Goal: Task Accomplishment & Management: Use online tool/utility

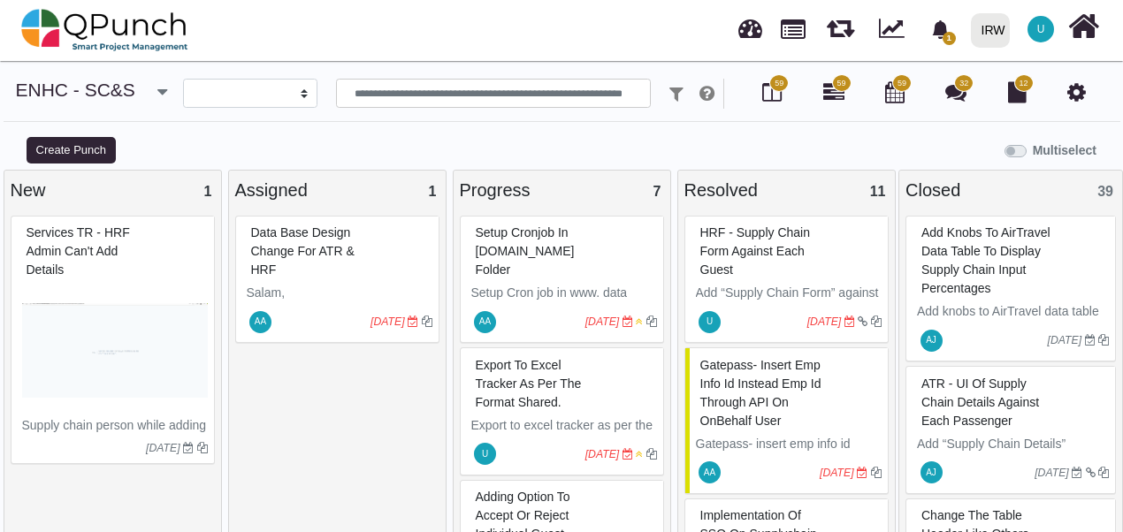
select select
click at [323, 404] on div "Data base design change For ATR & HRF Salam, Kindly give separate report tab to…" at bounding box center [337, 378] width 204 height 325
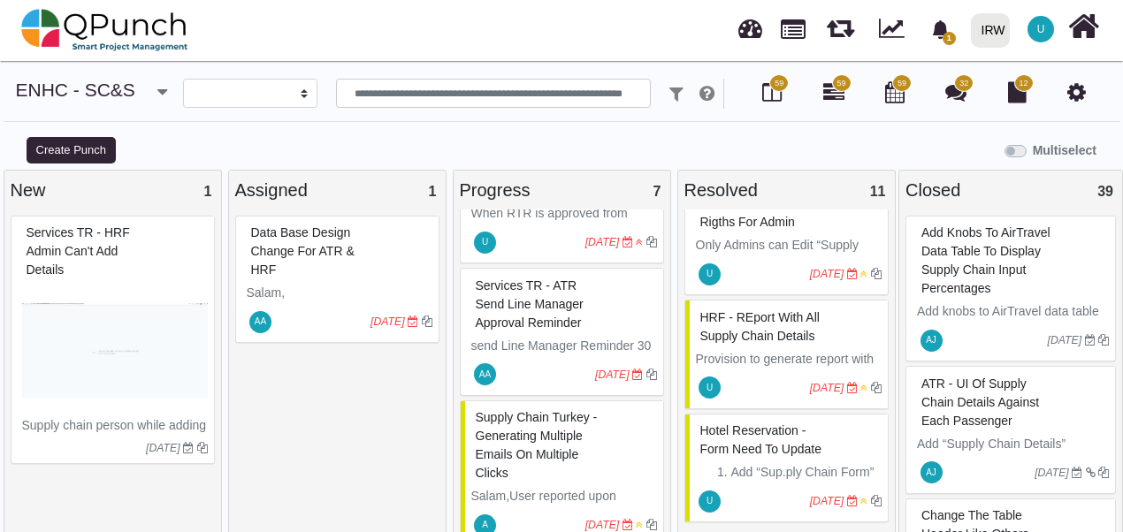
click at [140, 90] on div "**********" at bounding box center [562, 94] width 1092 height 30
click at [157, 97] on icon "button" at bounding box center [162, 92] width 10 height 18
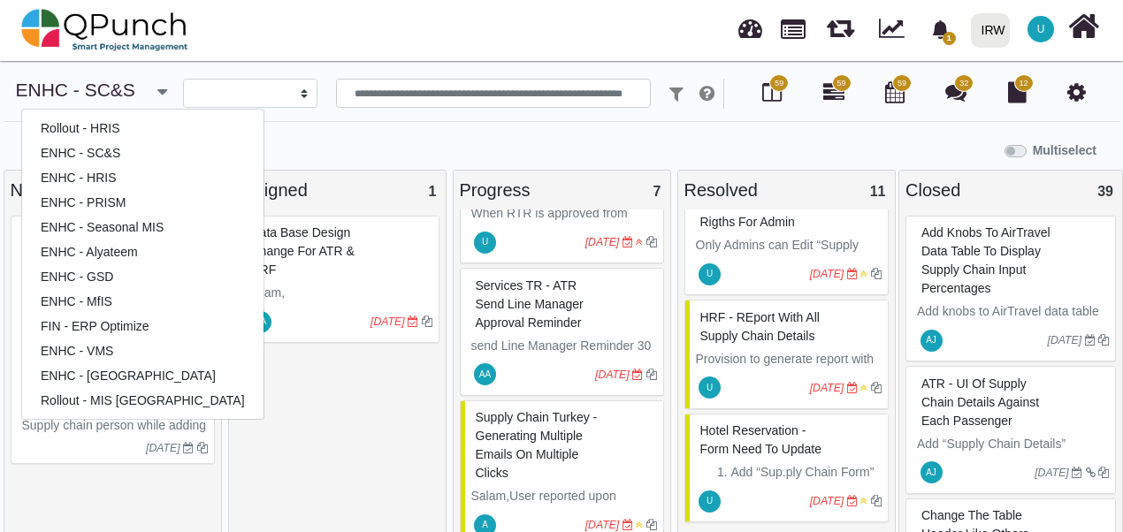
click at [157, 97] on icon "button" at bounding box center [162, 92] width 10 height 18
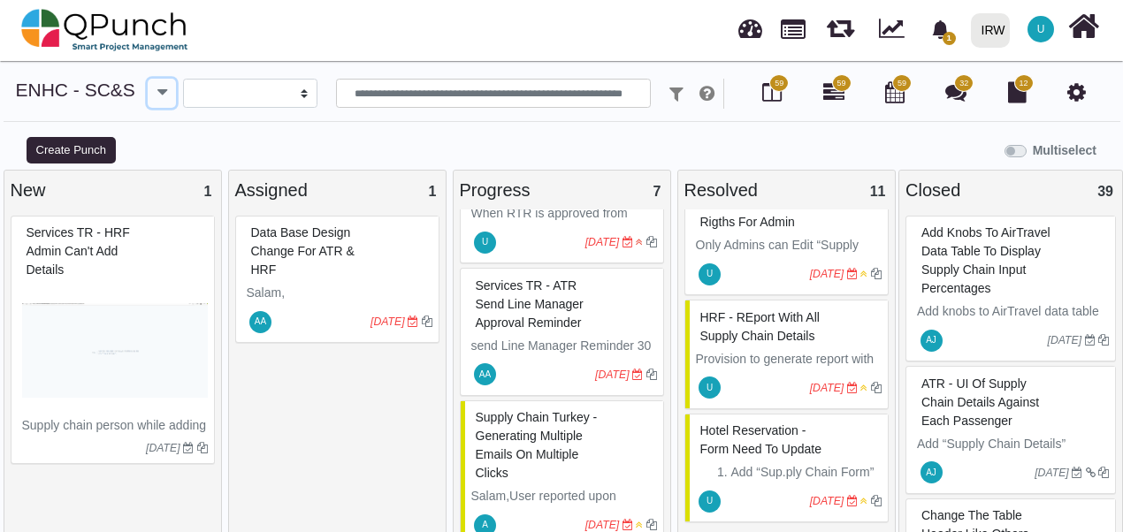
click at [157, 97] on icon "button" at bounding box center [162, 92] width 10 height 18
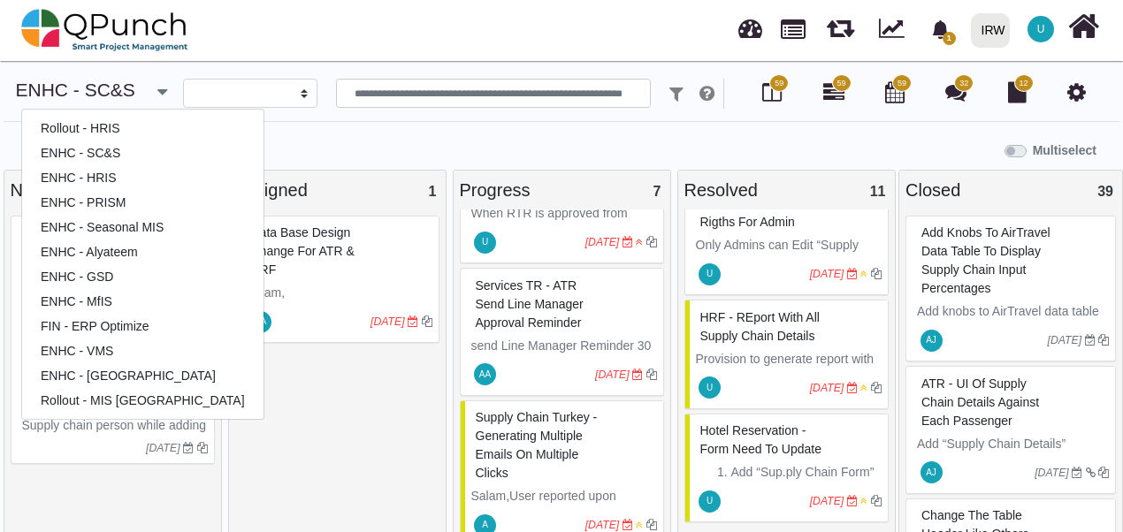
click at [157, 97] on icon "button" at bounding box center [162, 92] width 10 height 18
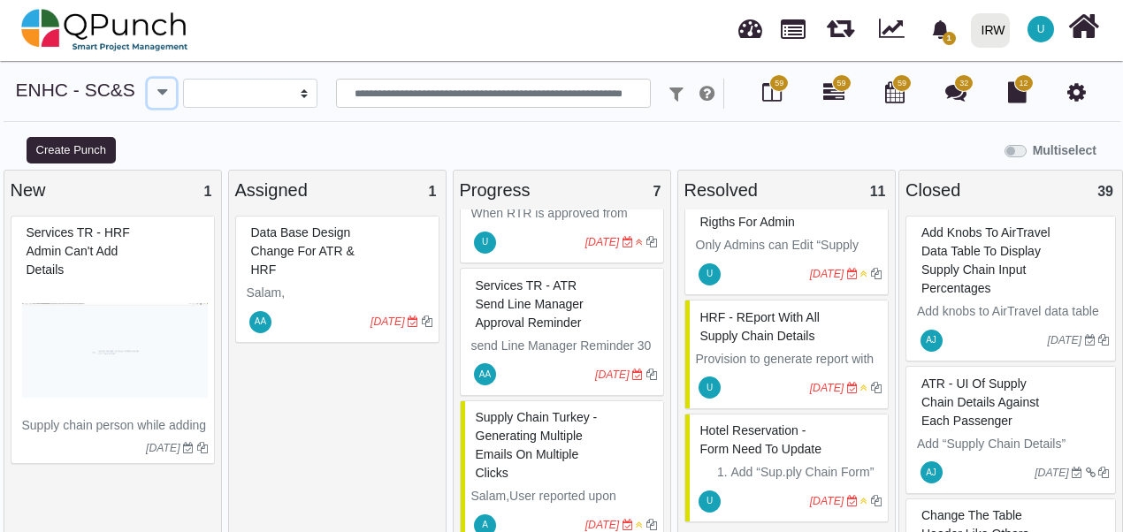
click at [157, 97] on icon "button" at bounding box center [162, 92] width 10 height 18
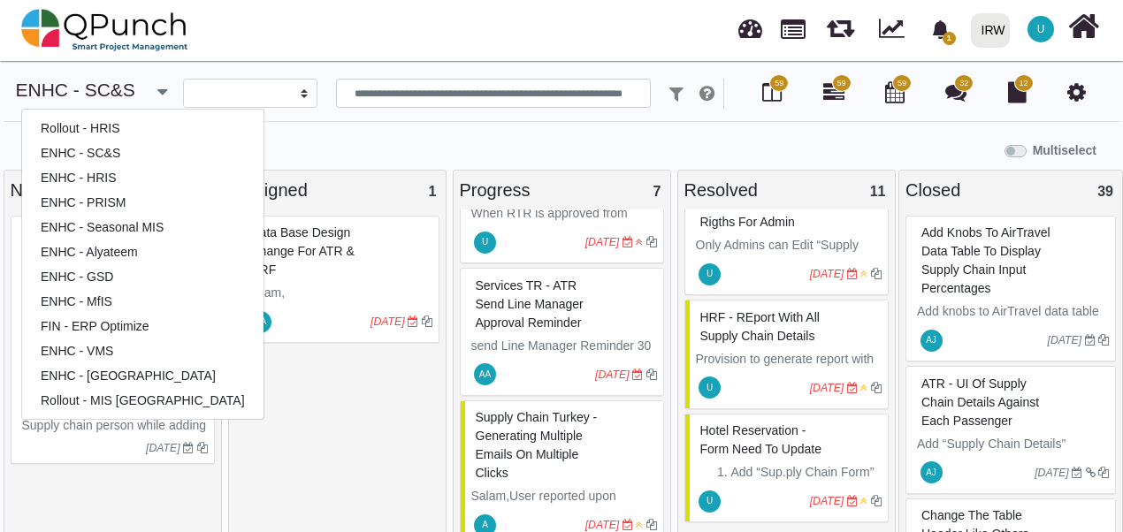
click at [157, 97] on icon "button" at bounding box center [162, 92] width 10 height 18
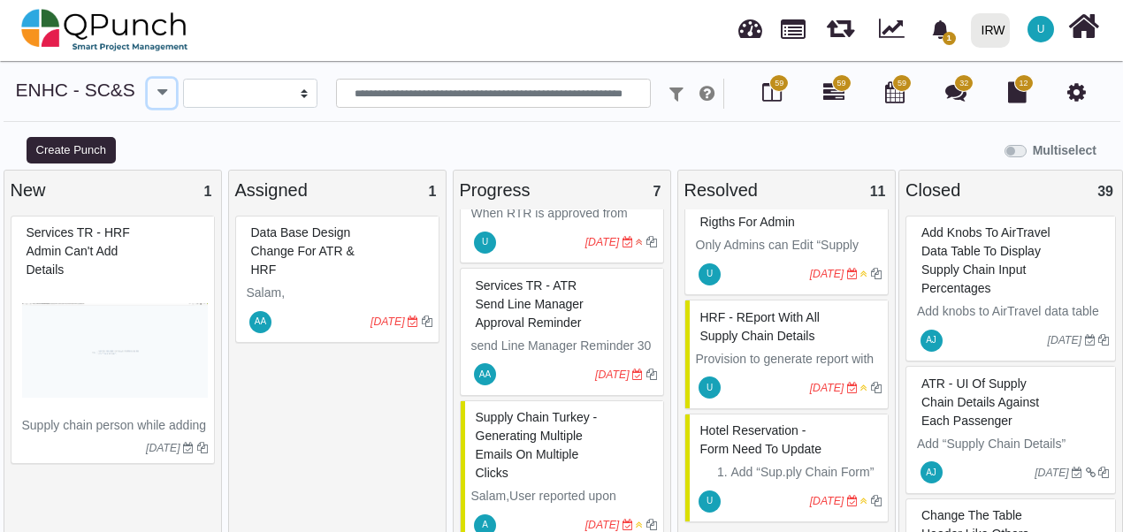
click at [157, 97] on icon "button" at bounding box center [162, 92] width 10 height 18
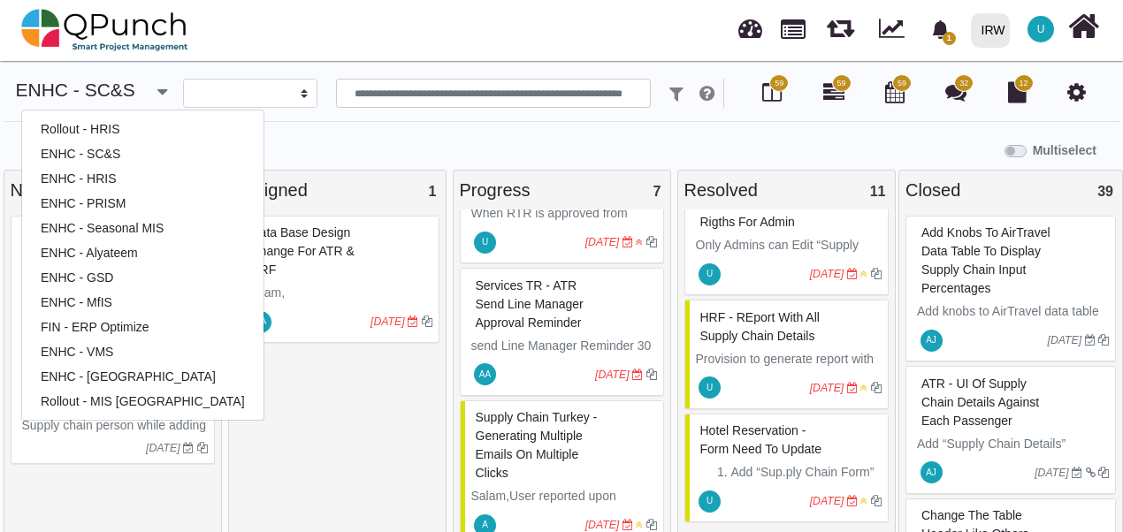
click at [157, 97] on icon "button" at bounding box center [162, 92] width 10 height 18
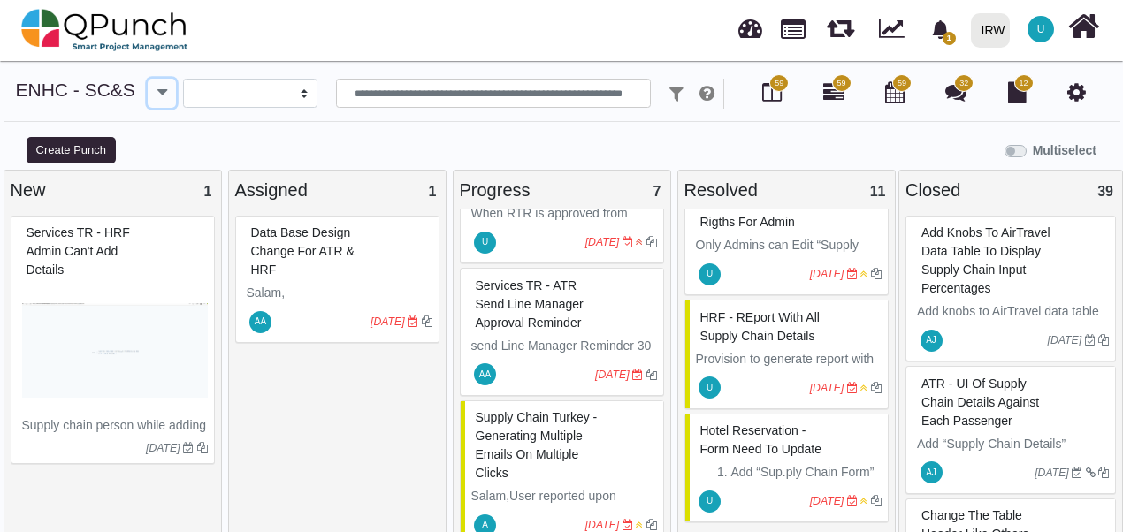
click at [157, 97] on icon "button" at bounding box center [162, 92] width 10 height 18
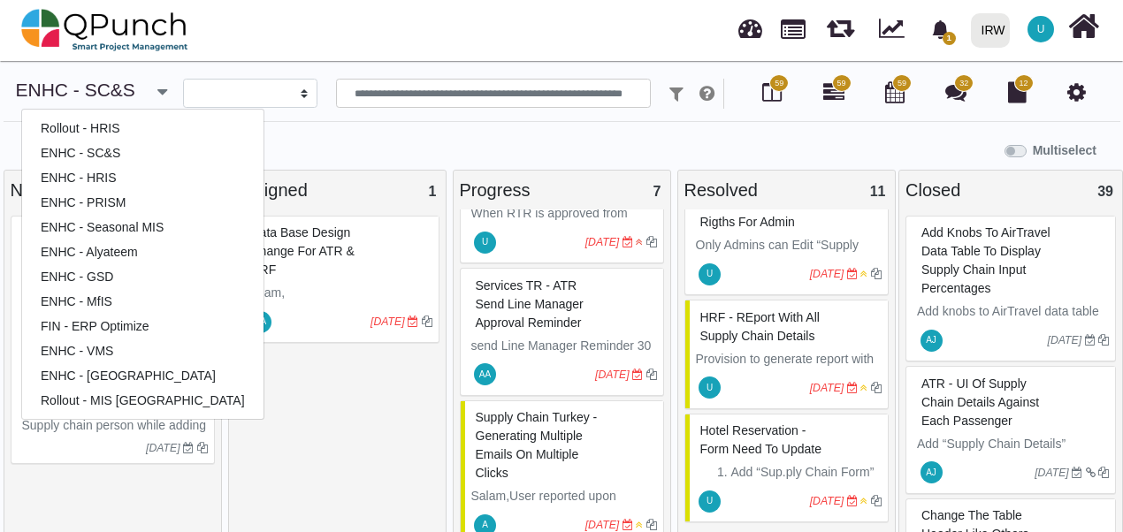
click at [157, 97] on icon "button" at bounding box center [162, 92] width 10 height 18
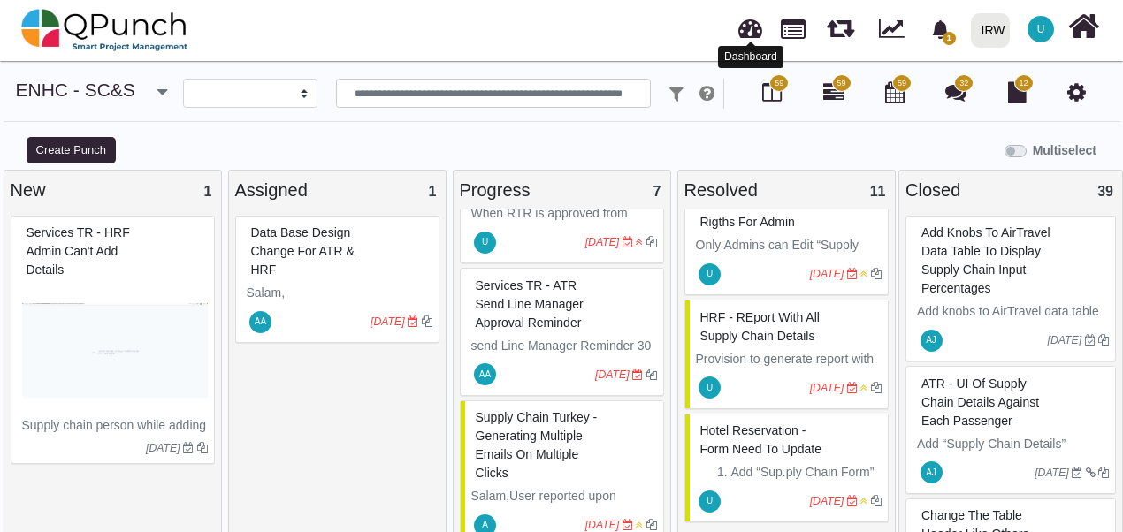
click at [753, 35] on link at bounding box center [751, 25] width 24 height 29
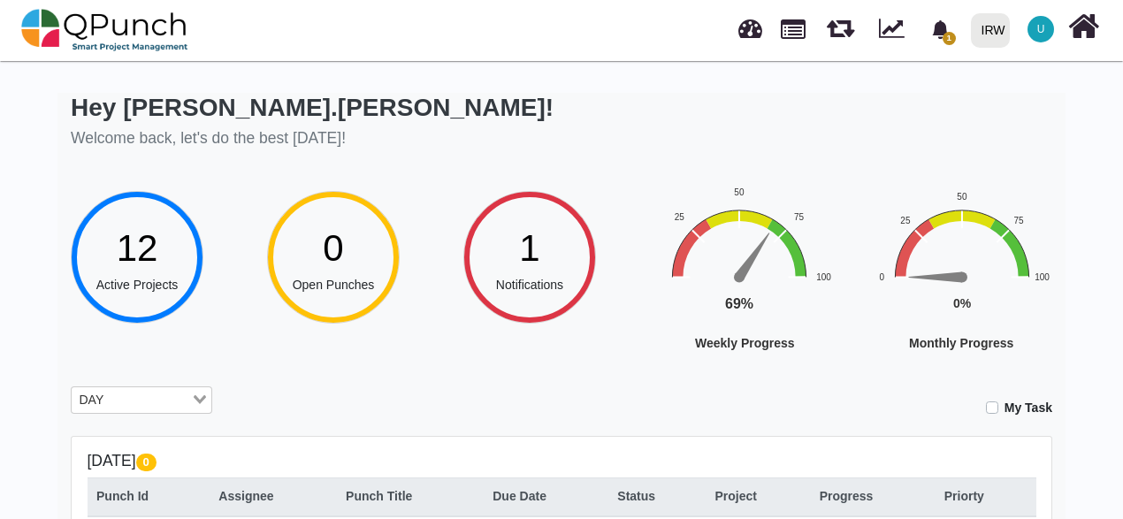
click at [173, 405] on input "Search for option" at bounding box center [150, 400] width 80 height 19
click at [199, 400] on icon "Search for option" at bounding box center [200, 399] width 12 height 9
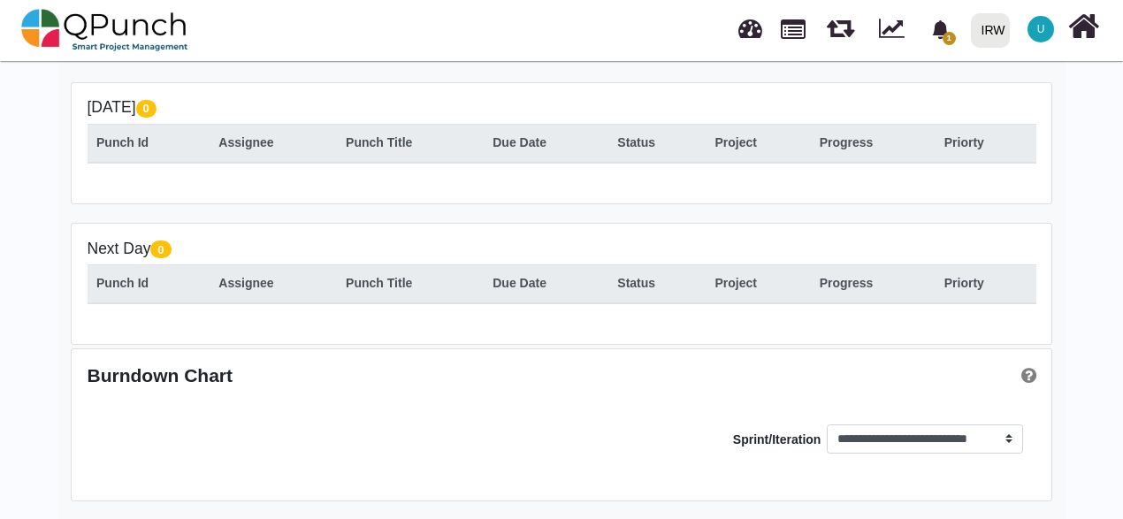
scroll to position [177, 0]
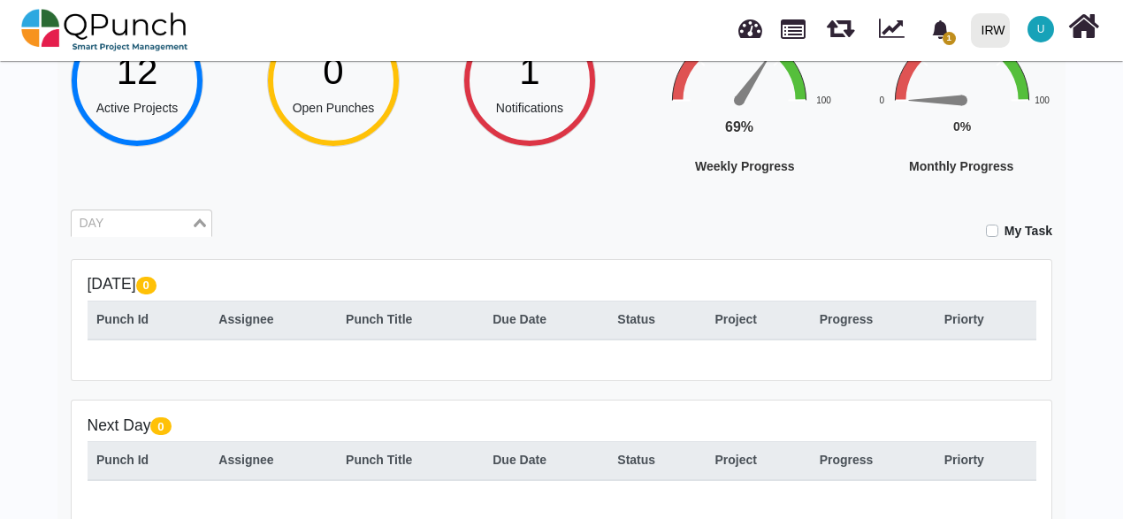
click at [198, 221] on icon "Search for option" at bounding box center [200, 222] width 12 height 9
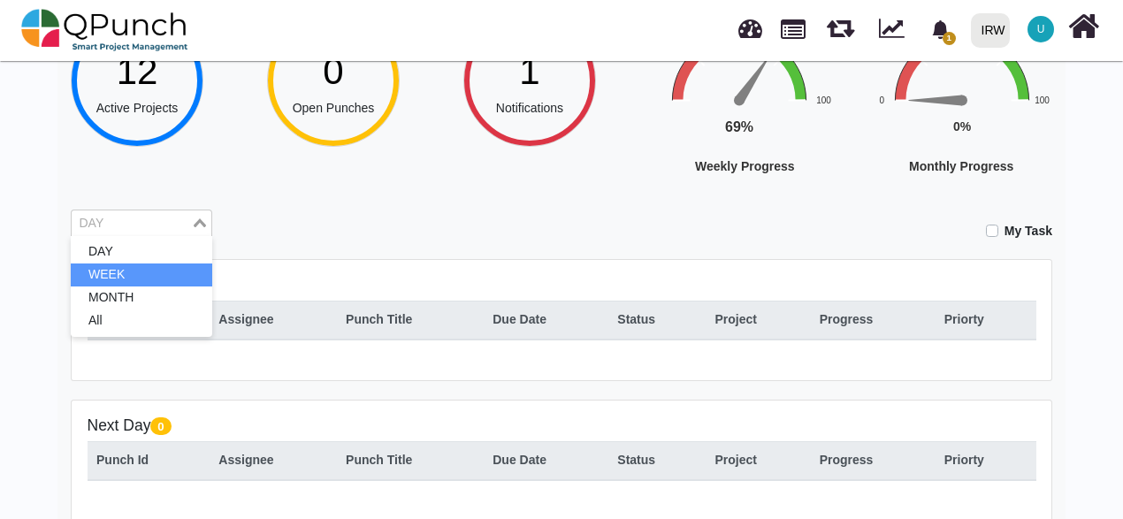
click at [173, 272] on li "WEEK" at bounding box center [142, 275] width 142 height 23
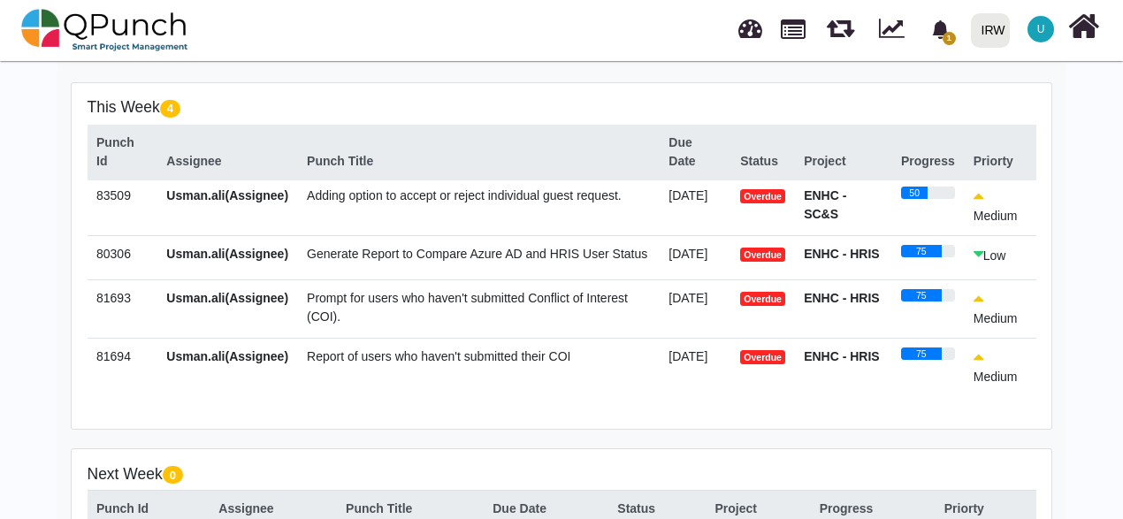
scroll to position [0, 0]
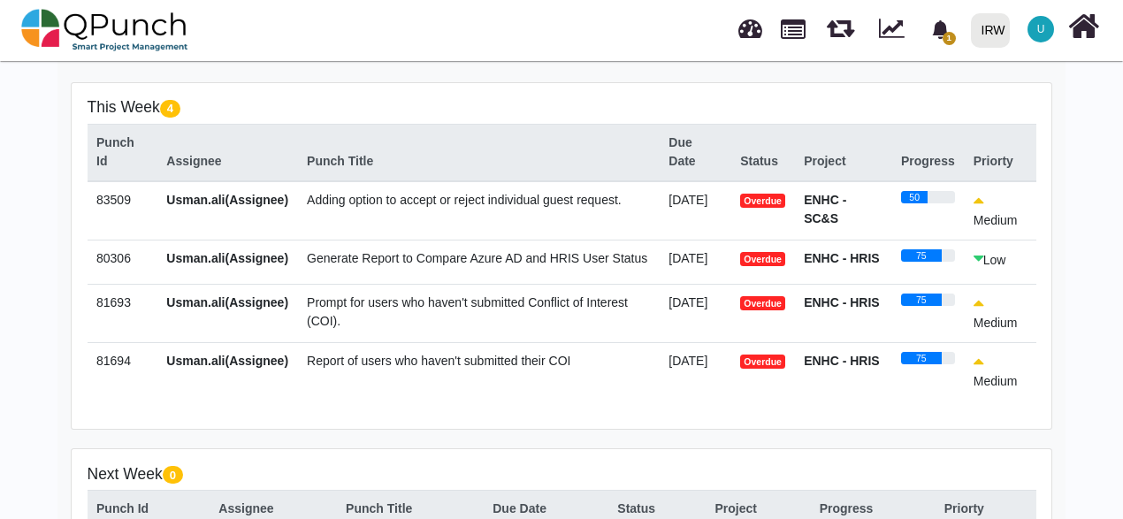
click at [522, 200] on span "Adding option to accept or reject individual guest request." at bounding box center [464, 200] width 315 height 14
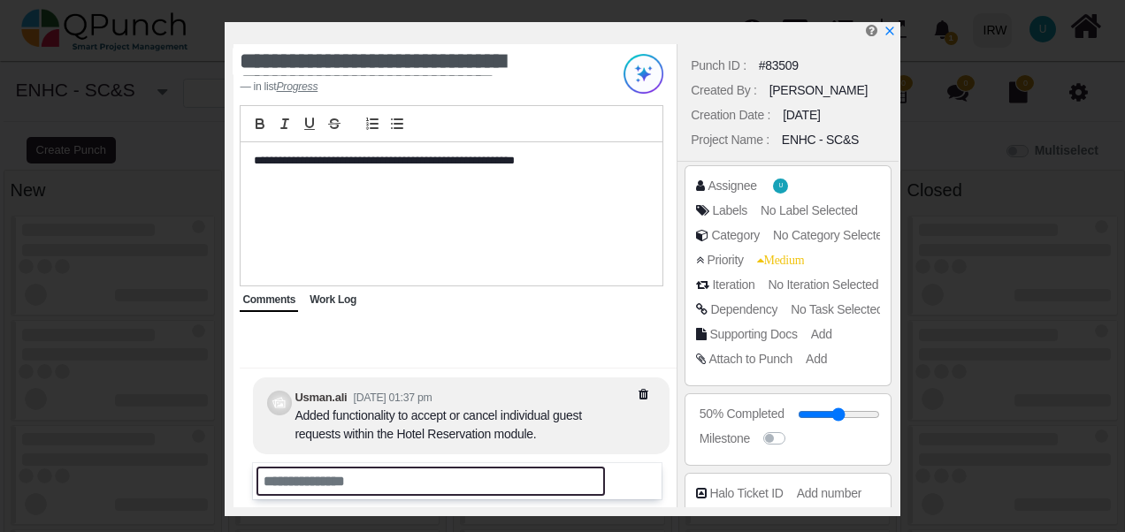
click at [400, 476] on input "text" at bounding box center [431, 481] width 348 height 29
select select
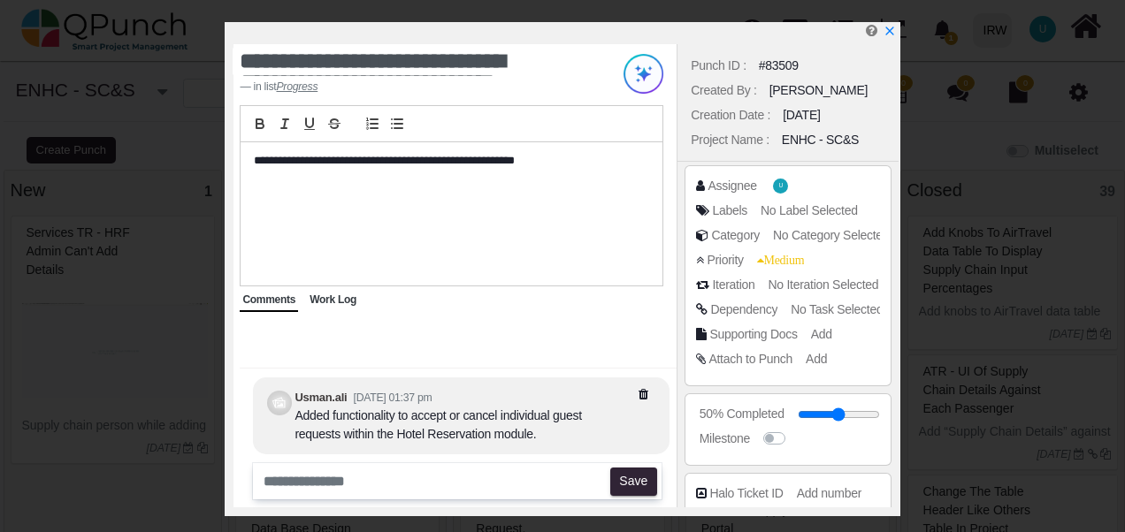
click at [347, 307] on div "Work Log" at bounding box center [333, 300] width 52 height 23
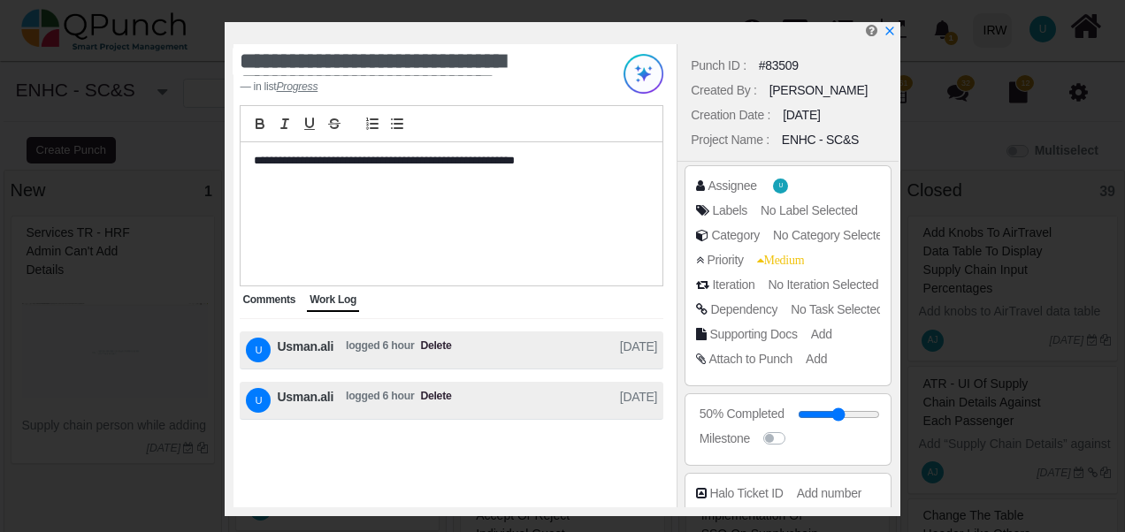
click at [428, 396] on span "Delete" at bounding box center [435, 400] width 31 height 25
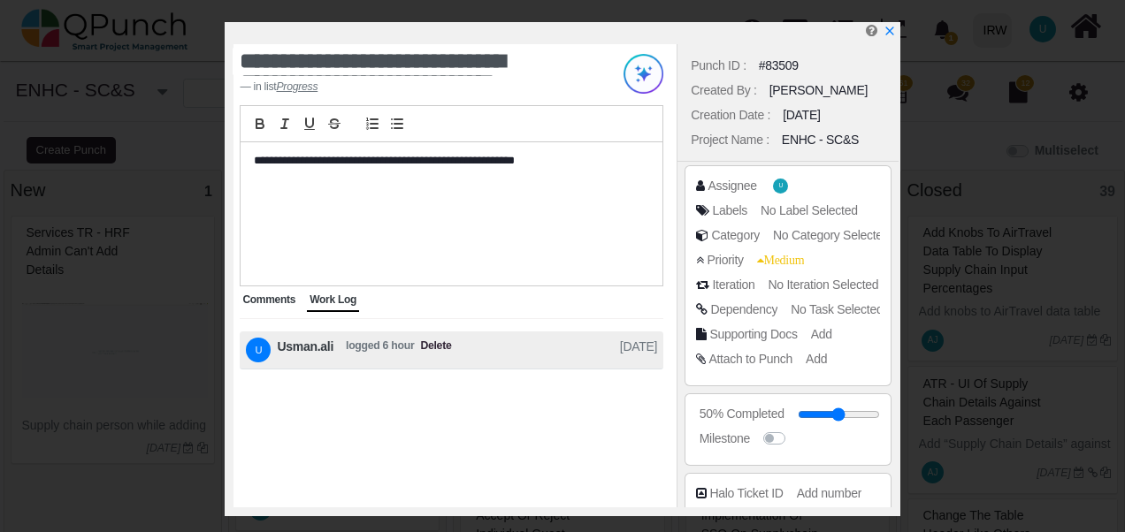
click at [273, 301] on span "Comments" at bounding box center [268, 300] width 53 height 12
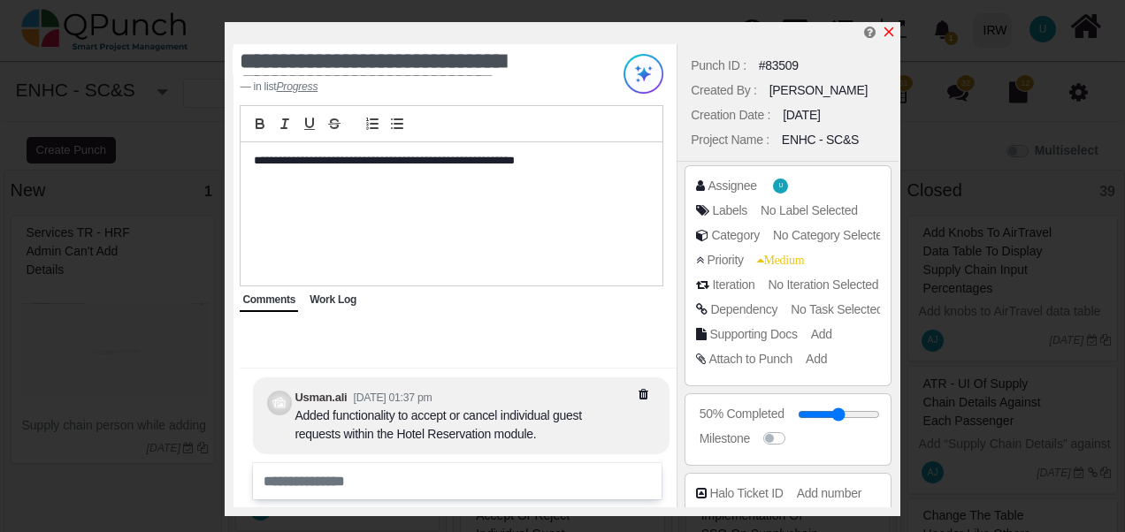
click at [887, 33] on icon "x" at bounding box center [889, 32] width 10 height 10
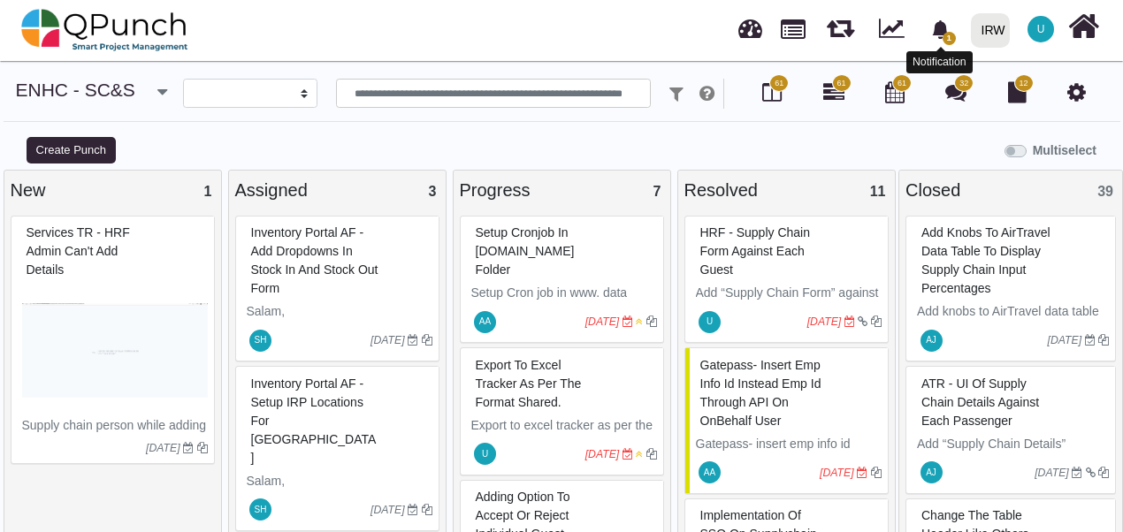
click at [944, 40] on span "1" at bounding box center [949, 38] width 13 height 13
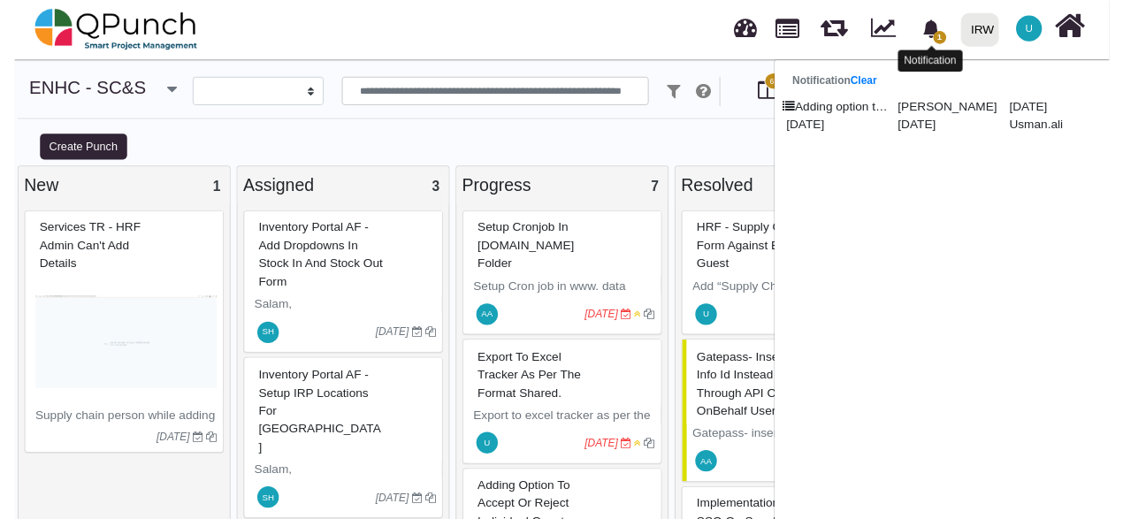
scroll to position [27, 0]
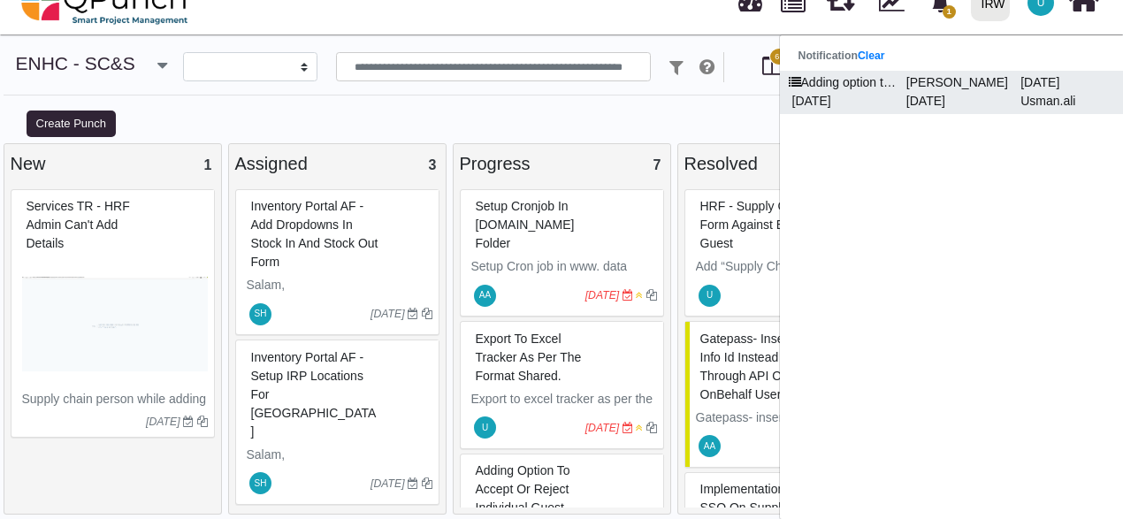
click at [930, 97] on p "[DATE]" at bounding box center [957, 101] width 114 height 19
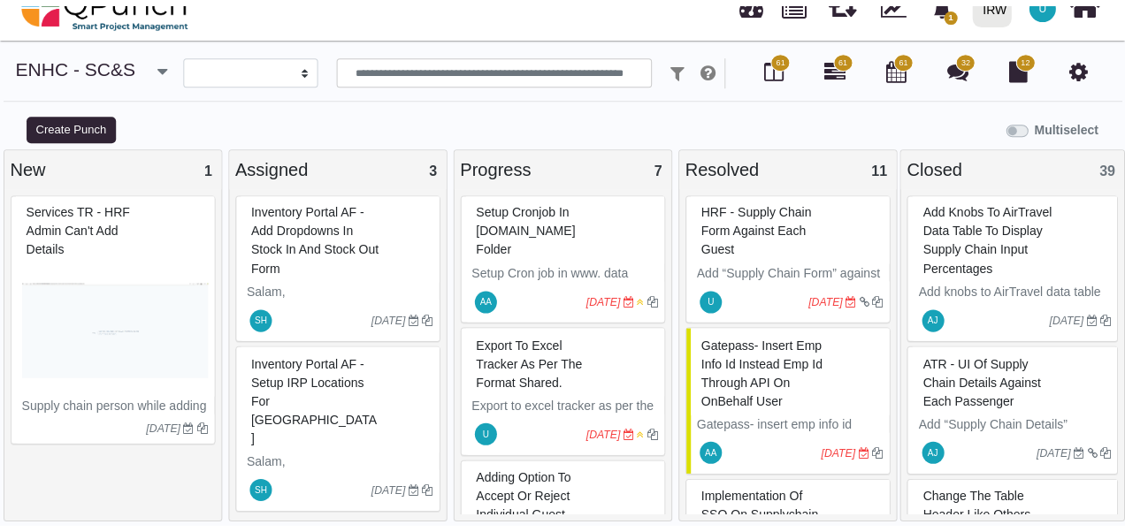
scroll to position [1, 0]
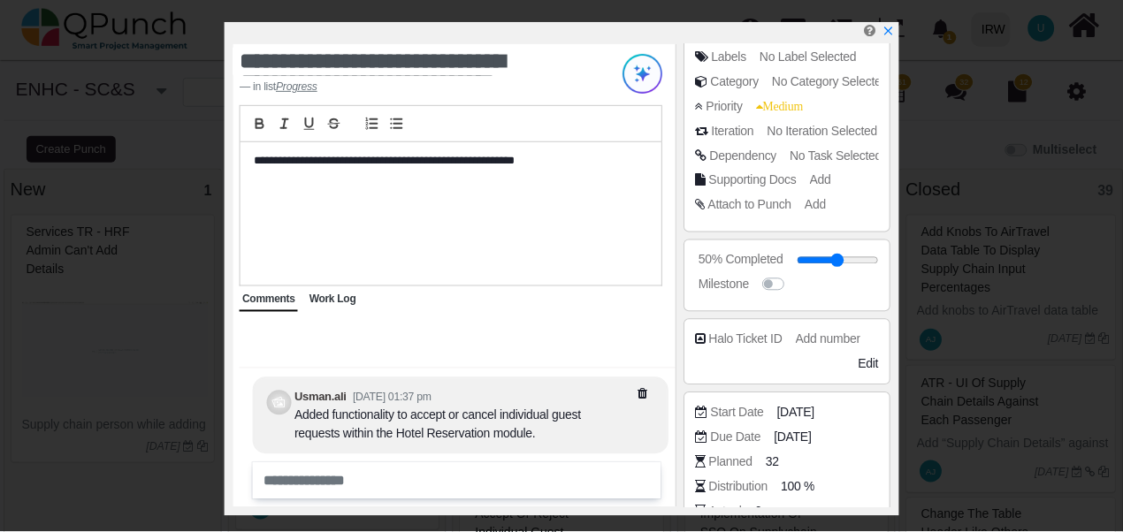
scroll to position [330, 0]
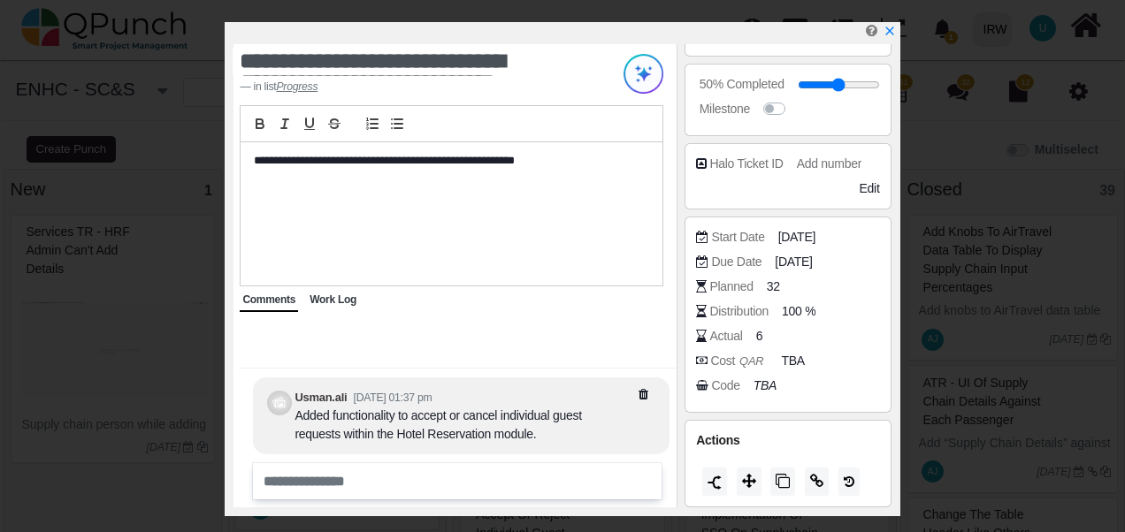
click at [341, 296] on span "Work Log" at bounding box center [333, 300] width 47 height 12
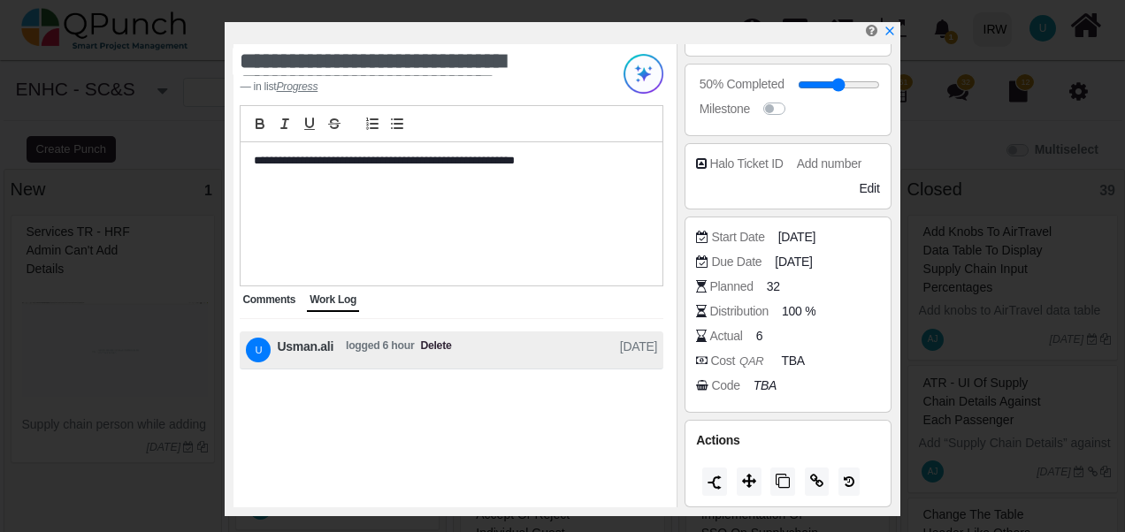
click at [287, 296] on span "Comments" at bounding box center [268, 300] width 53 height 12
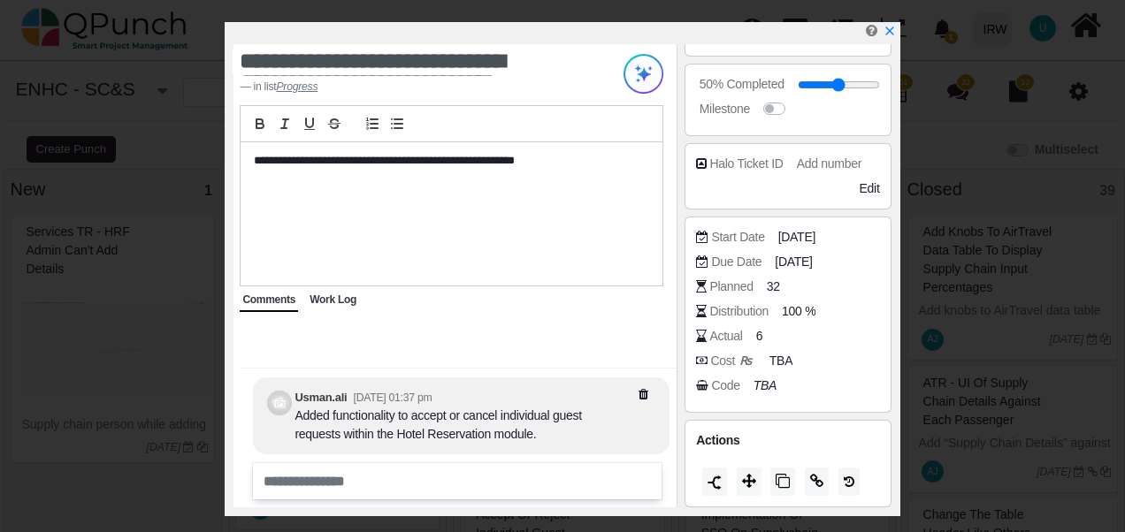
drag, startPoint x: 890, startPoint y: 32, endPoint x: 876, endPoint y: 46, distance: 20.0
click at [890, 32] on icon "x" at bounding box center [889, 31] width 8 height 8
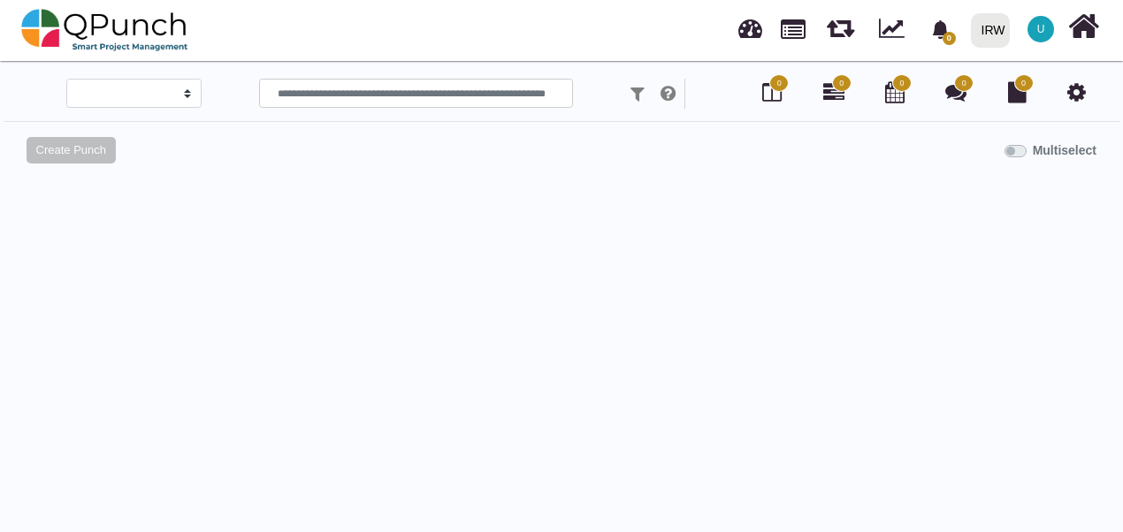
scroll to position [1, 0]
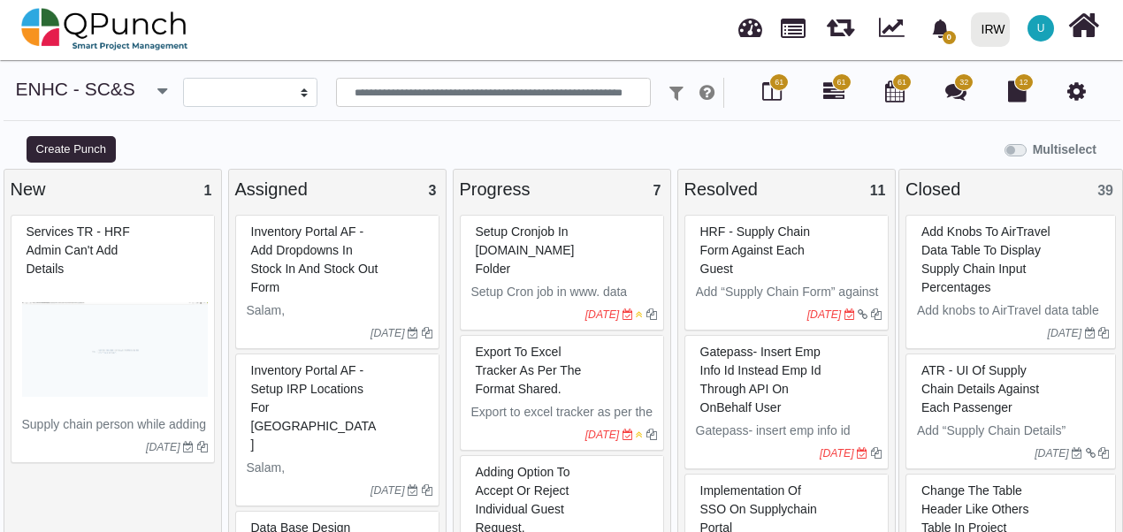
select select
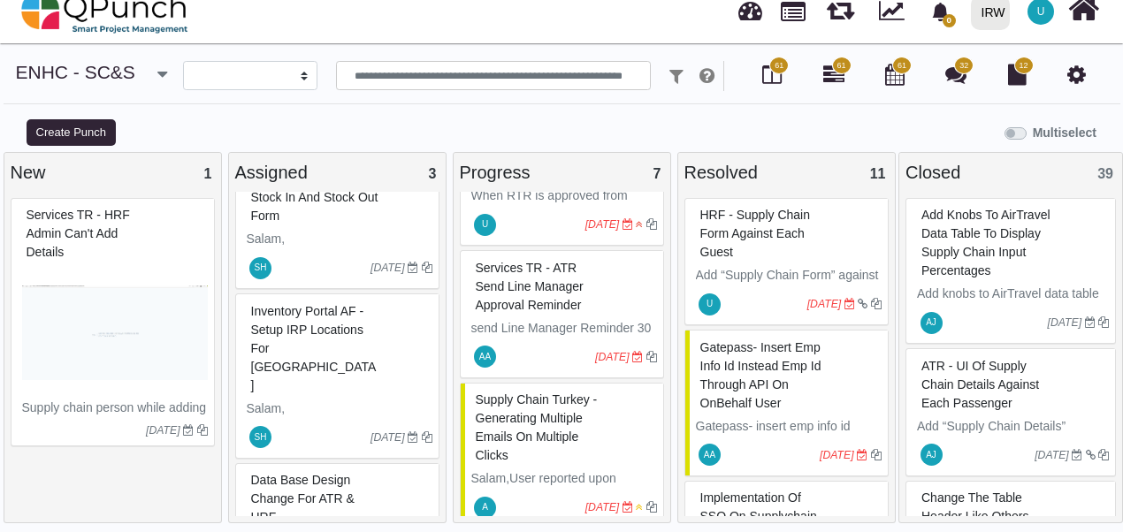
scroll to position [101, 0]
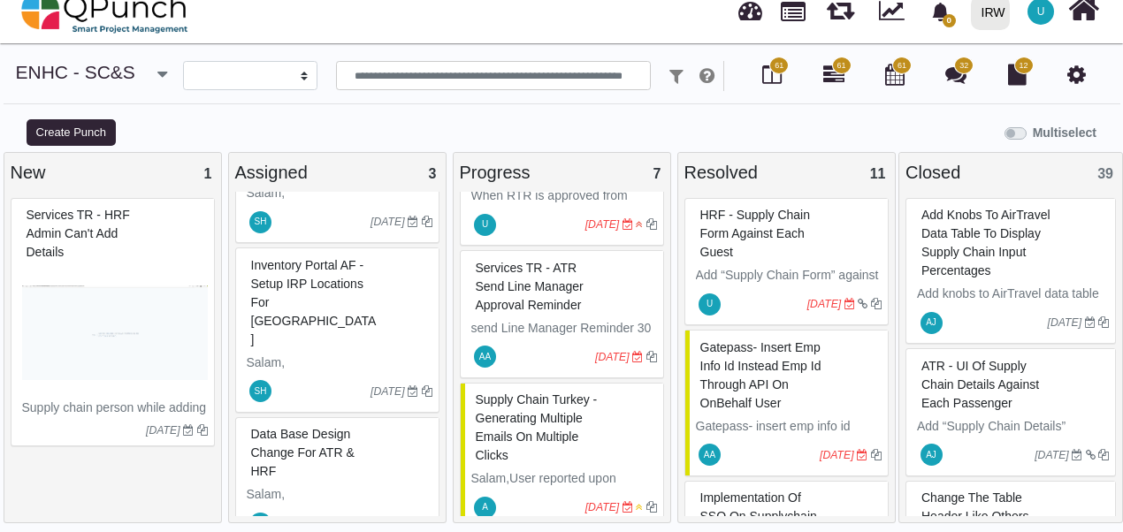
click at [72, 240] on span "Services TR - HRF Admin can't add details" at bounding box center [78, 233] width 103 height 51
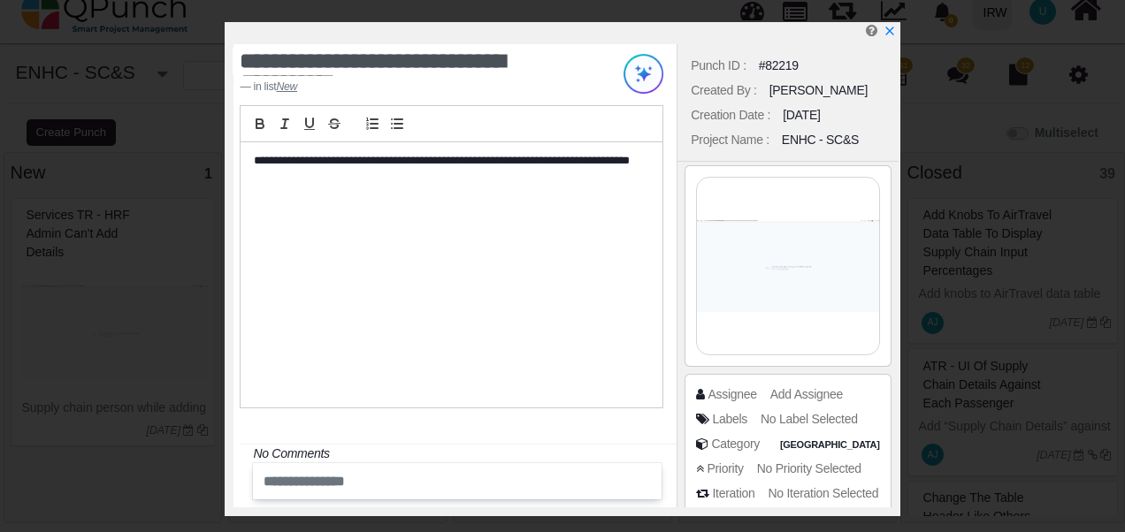
click at [449, 245] on div "**********" at bounding box center [452, 274] width 422 height 265
click at [762, 279] on img at bounding box center [787, 266] width 181 height 177
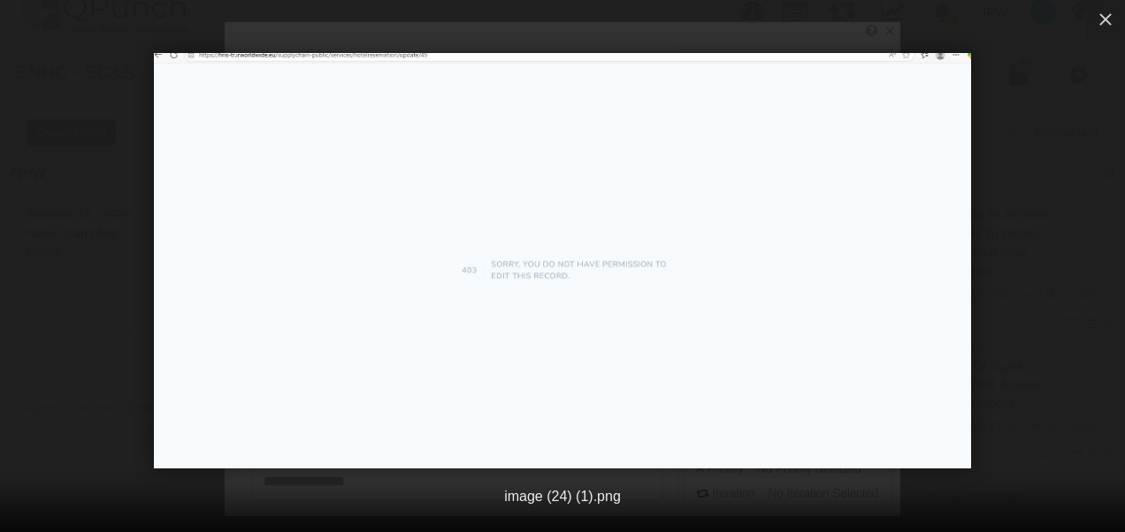
click at [762, 279] on img at bounding box center [563, 261] width 818 height 416
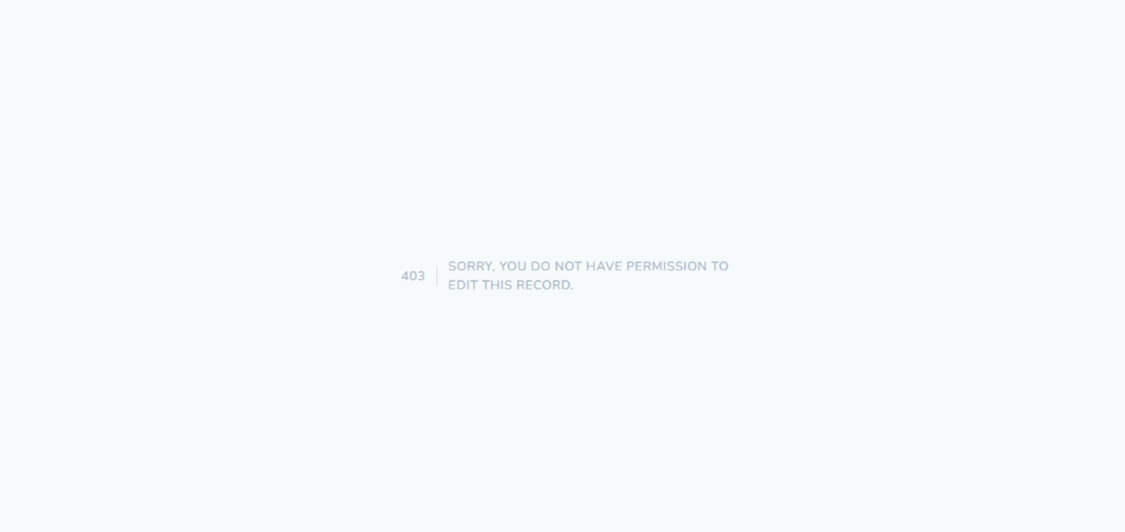
click at [445, 283] on img at bounding box center [562, 260] width 1309 height 665
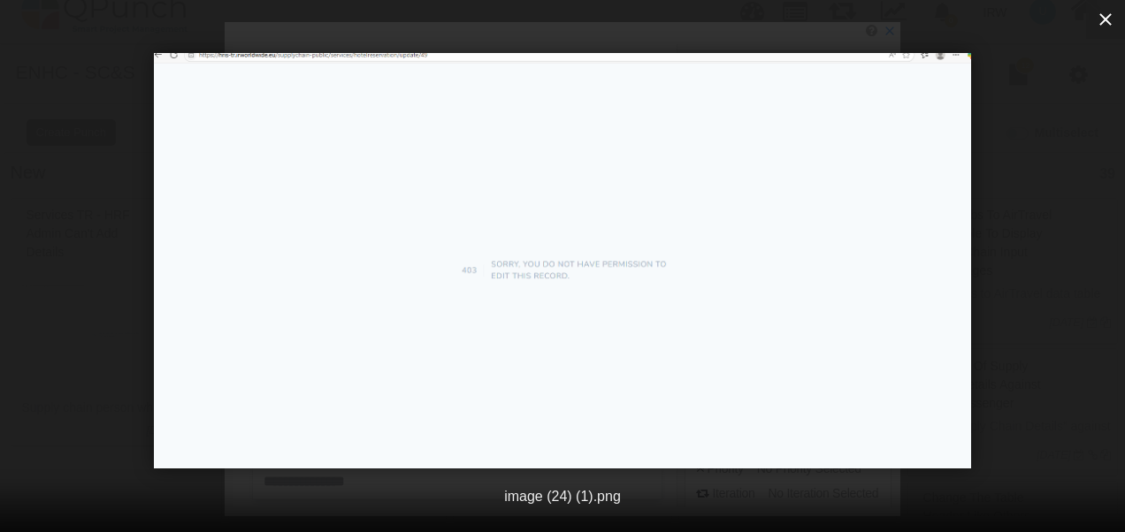
click at [1110, 15] on icon "button" at bounding box center [1105, 19] width 12 height 12
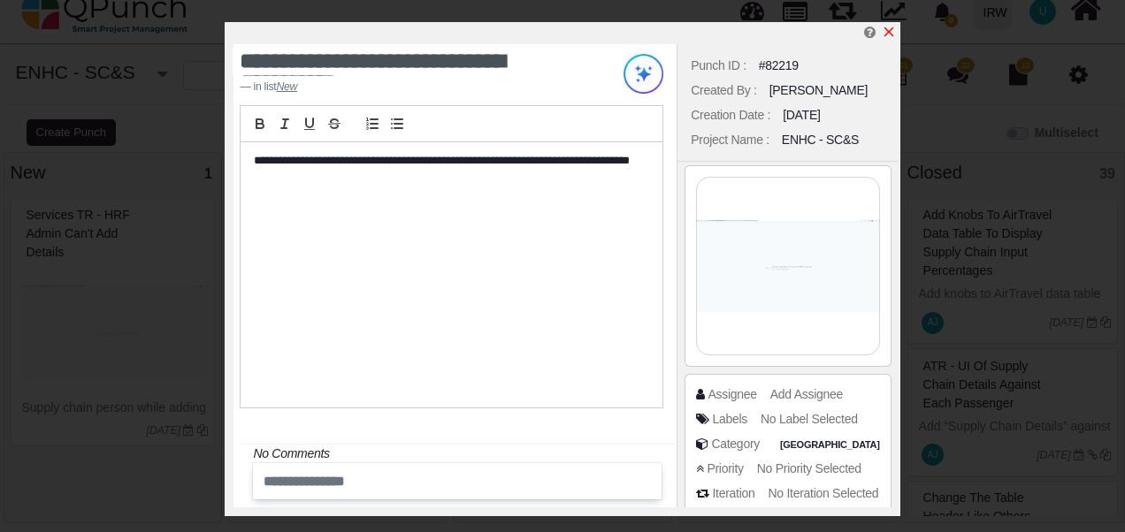
click at [892, 34] on icon "x" at bounding box center [889, 32] width 14 height 14
